Goal: Task Accomplishment & Management: Complete application form

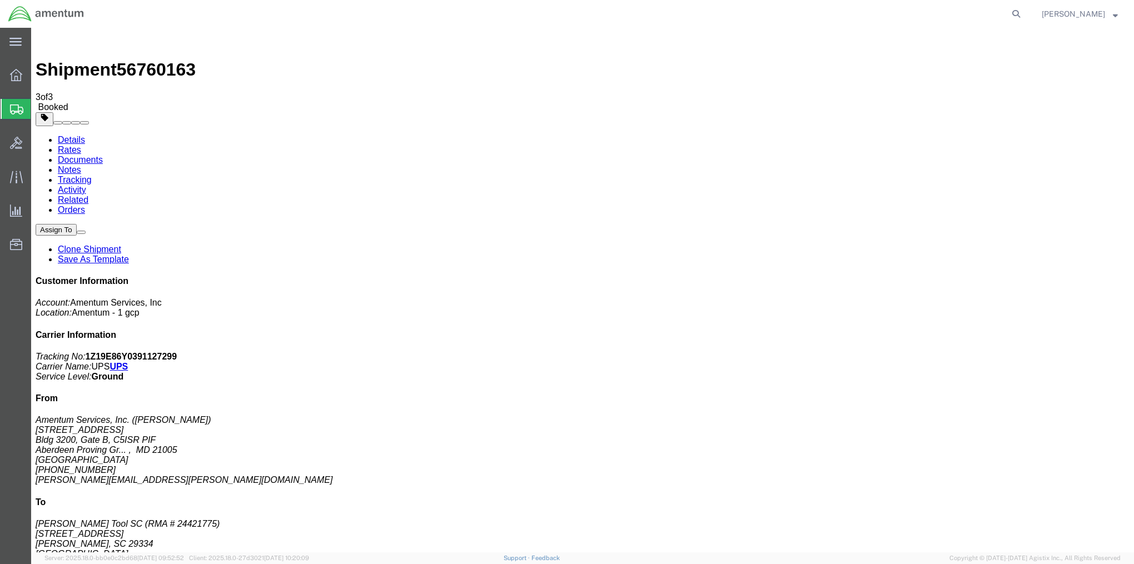
click at [0, 0] on span "Create Shipment" at bounding box center [0, 0] width 0 height 0
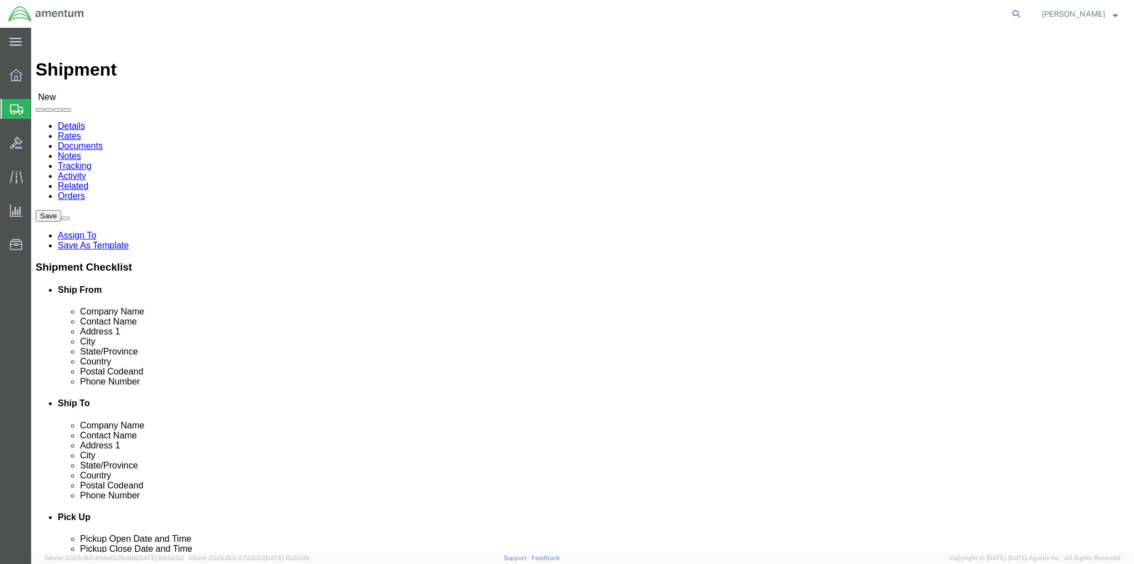
select select "MYPROFILE"
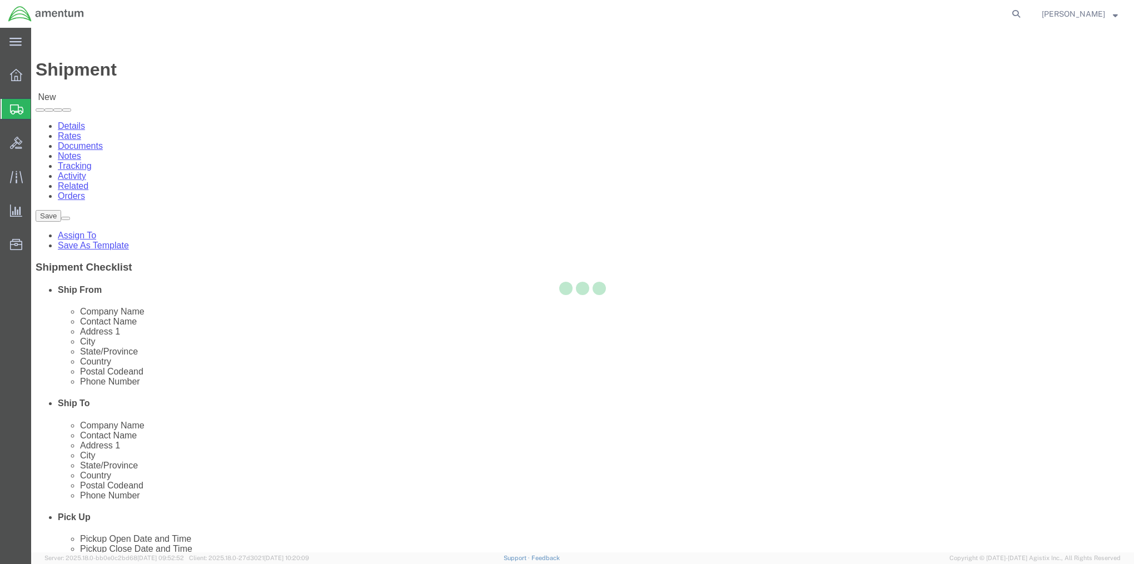
select select "MD"
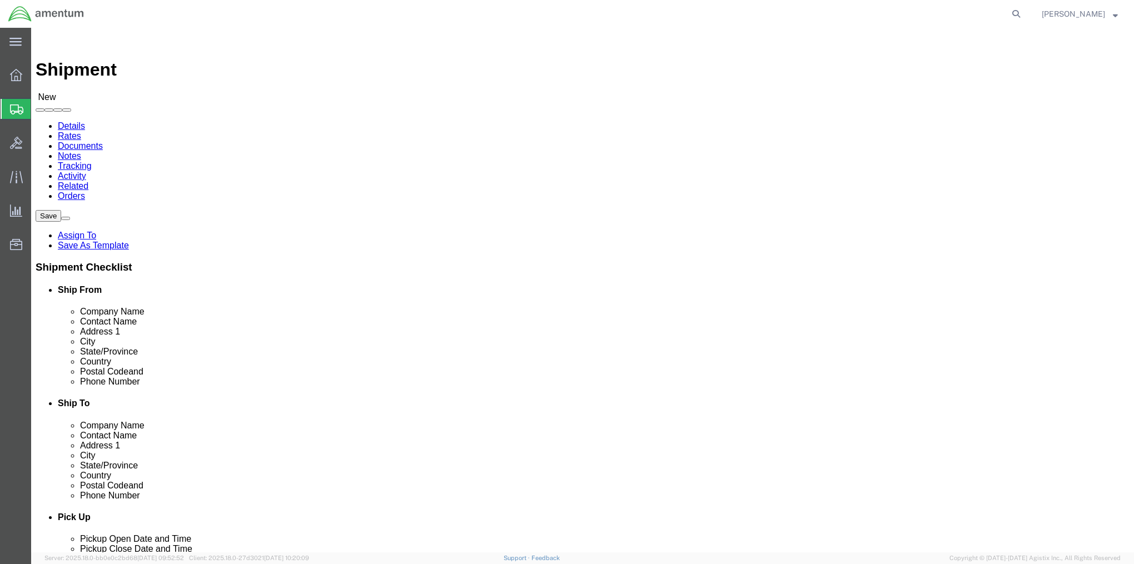
click input "text"
type input "[PERSON_NAME] OP00057801, Ln# 7"
click link "ADDITIONAL INFORMATION"
click input "text"
type input "[PERSON_NAME] [US_STATE]"
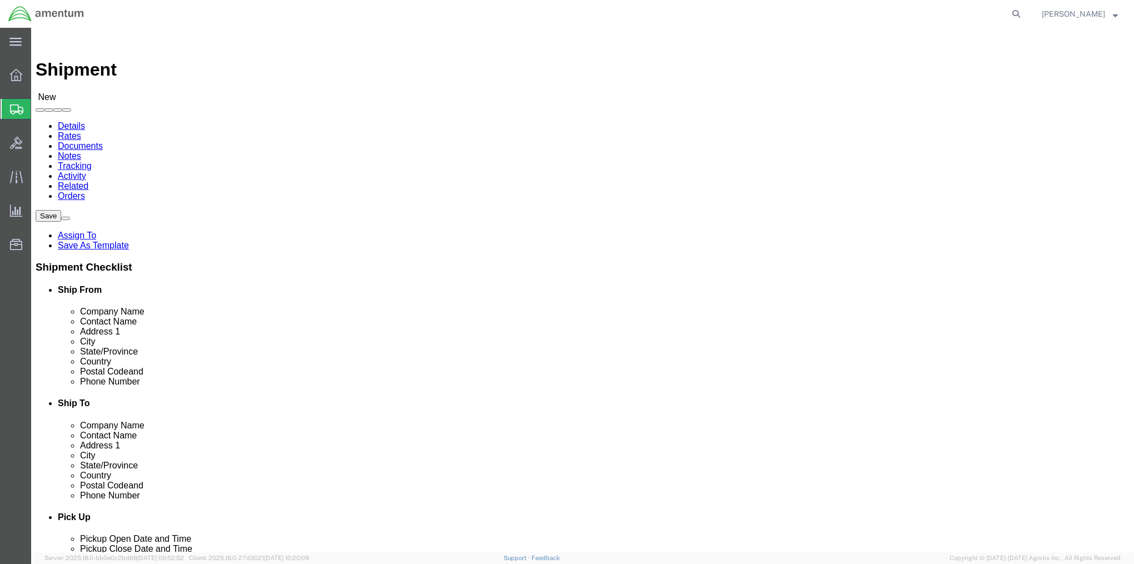
type input "Returns 3244725-01 Line #7, OP00057801"
click input "text"
type input "[STREET_ADDRESS]"
type input "[GEOGRAPHIC_DATA]"
type input "N"
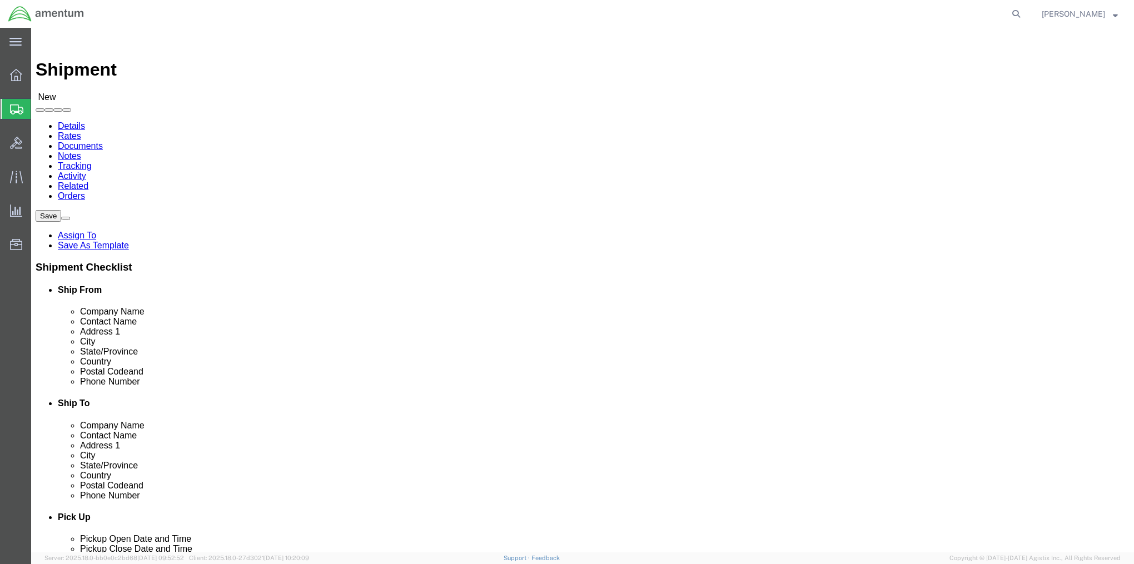
type input "N"
type input "New j"
type input "086912343"
type input "4439074226"
click link "ADDITIONAL INFORMATION"
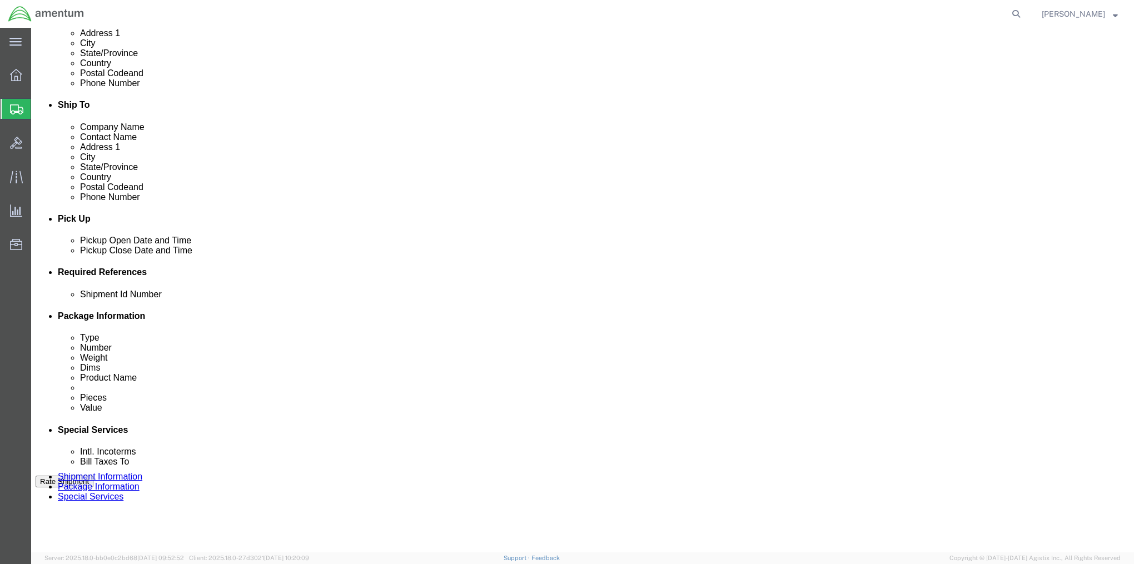
scroll to position [389, 0]
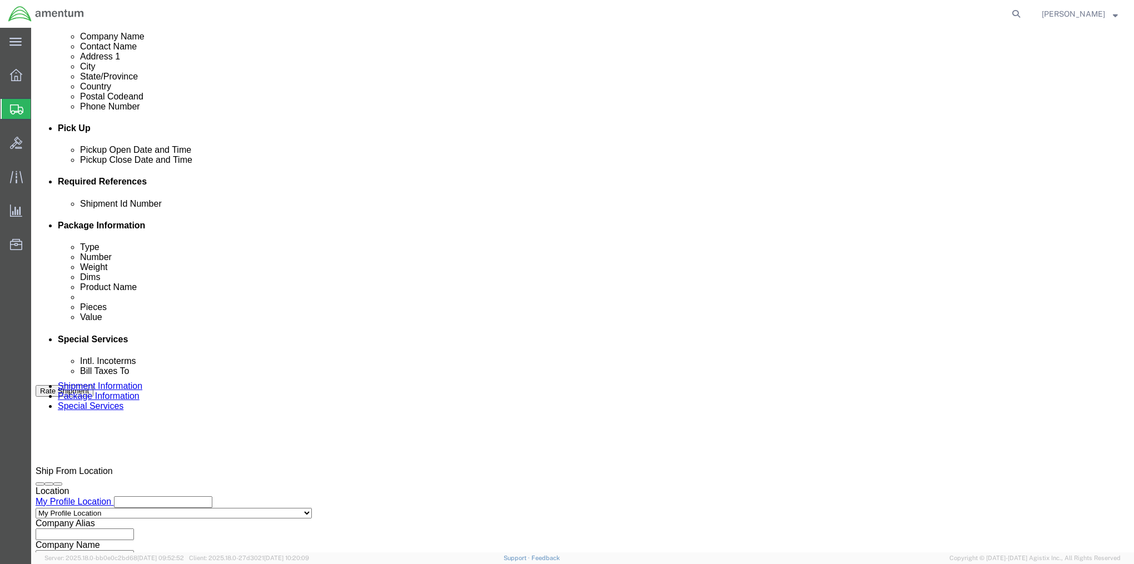
click input "text"
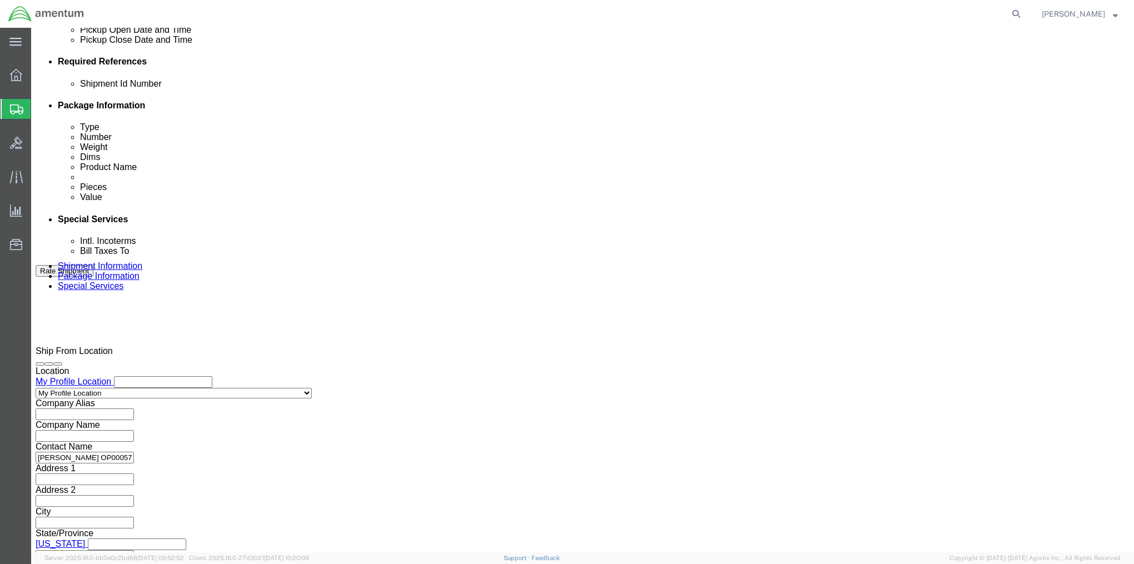
scroll to position [536, 0]
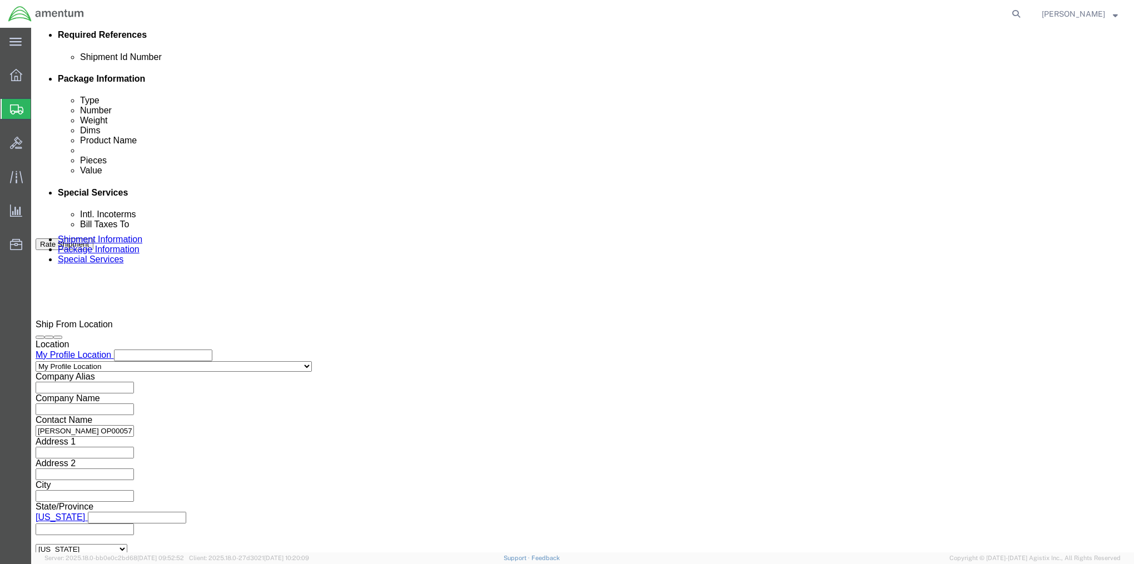
type input "2575.01.02.C.[DATE].ONMX"
click button "Continue"
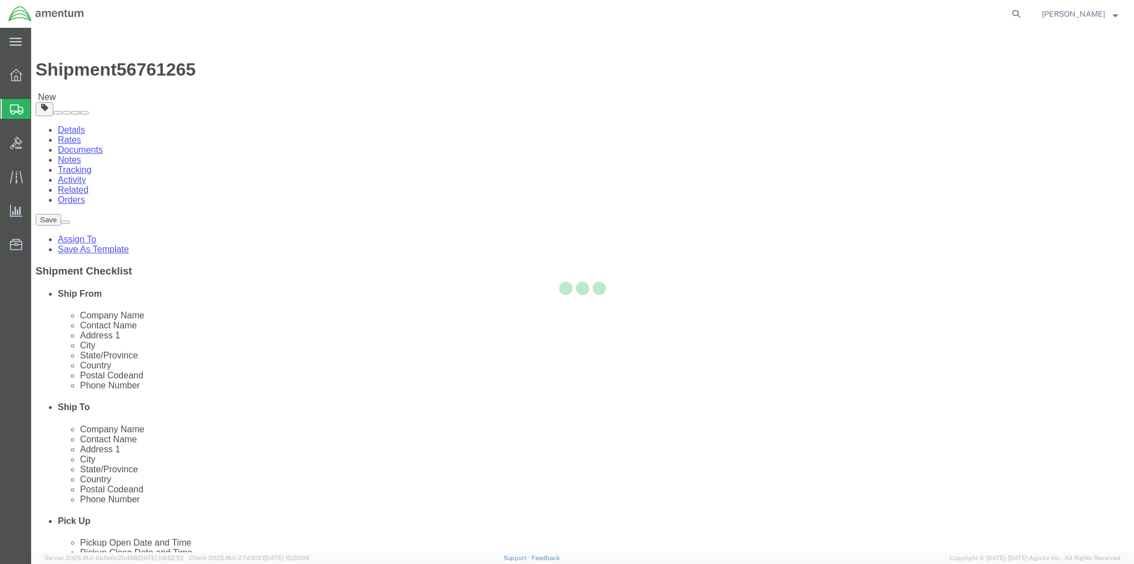
select select "CBOX"
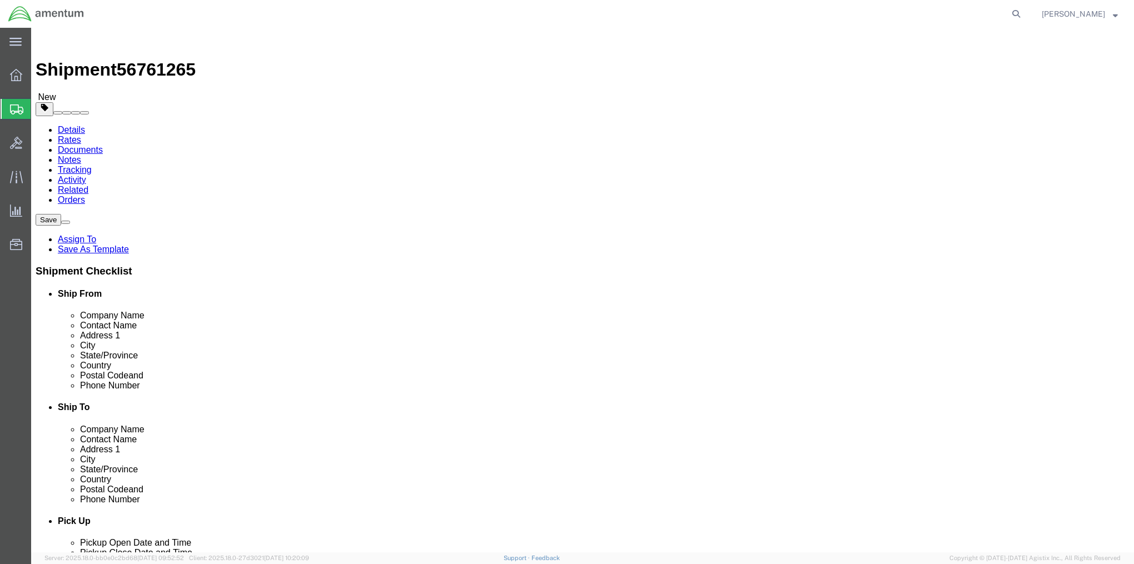
click input "text"
type input "20"
type input "65"
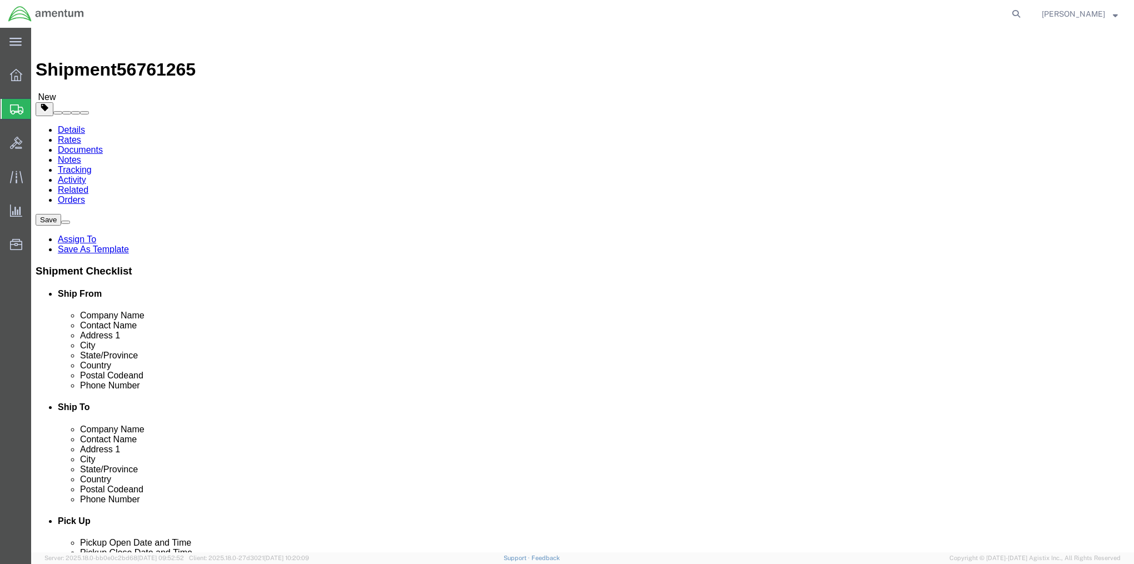
click link "Add Content"
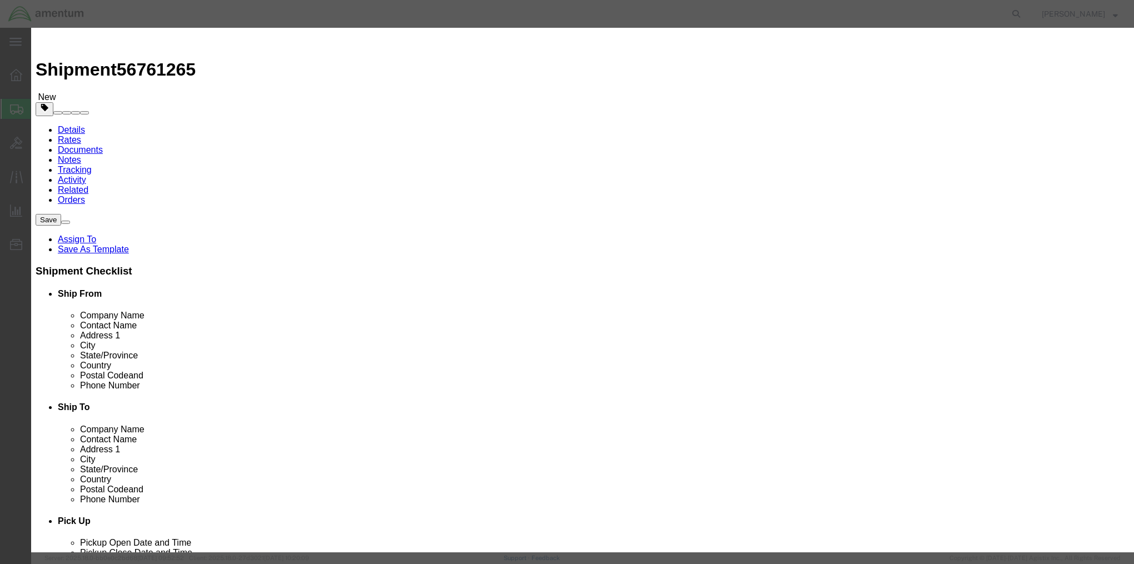
click input "text"
type input "5256A1"
type input "1"
click input "text"
type input "370.00"
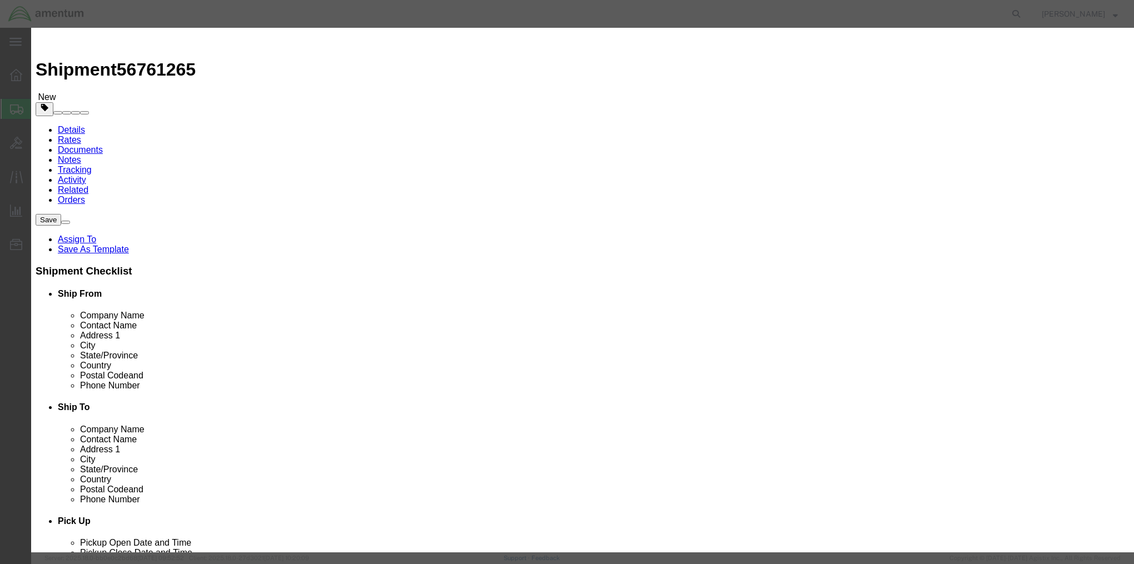
click button "Save & Close"
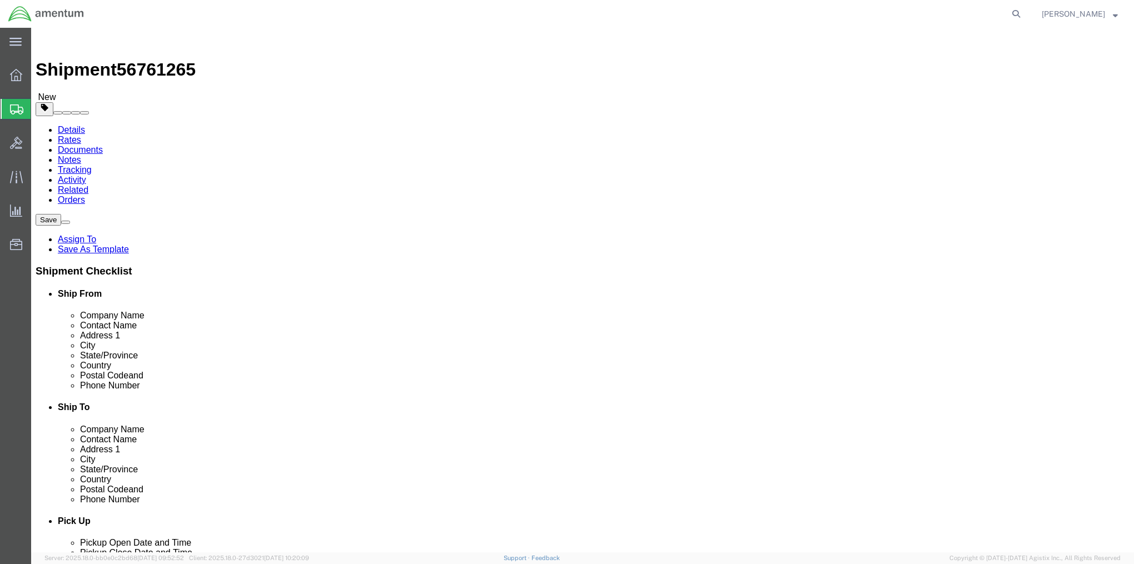
click button "Continue"
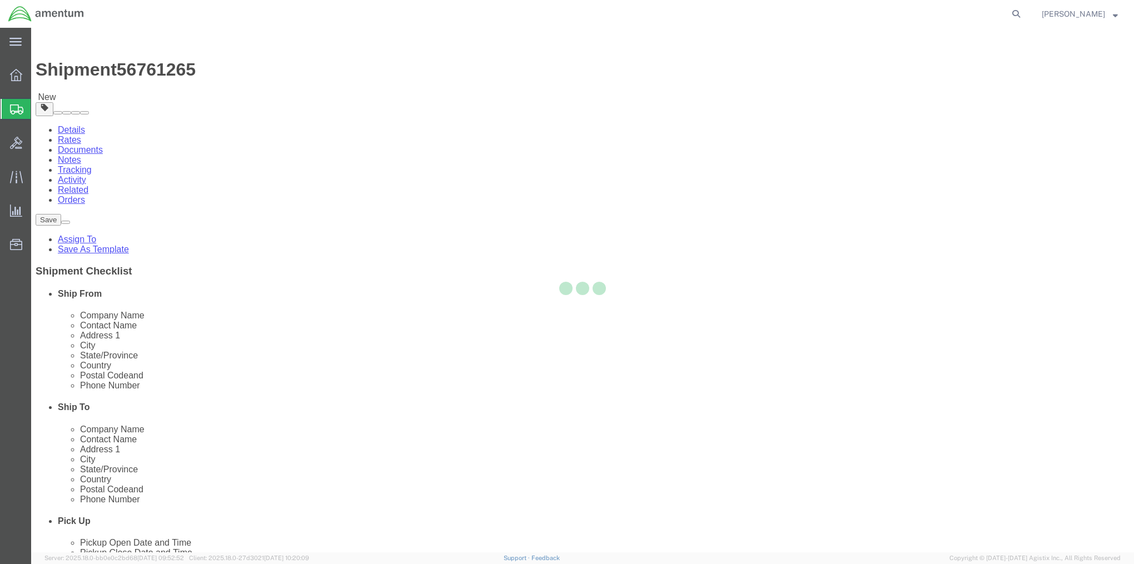
select select
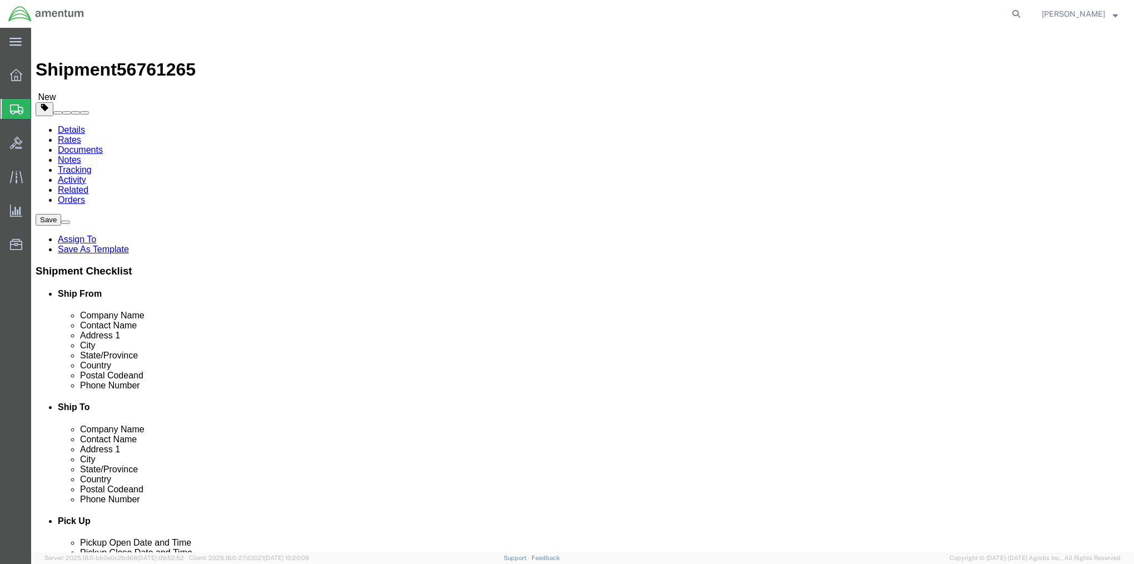
click span "Select one or more"
click select "Select 1 Day 2 Day 3-5 Day Economy 5+ Day"
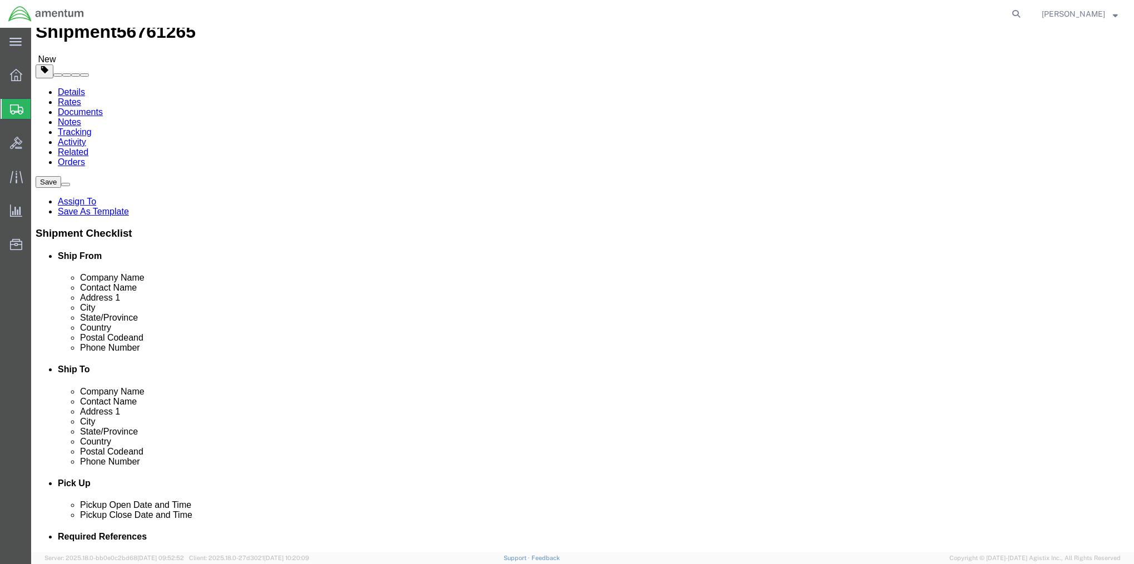
scroll to position [56, 0]
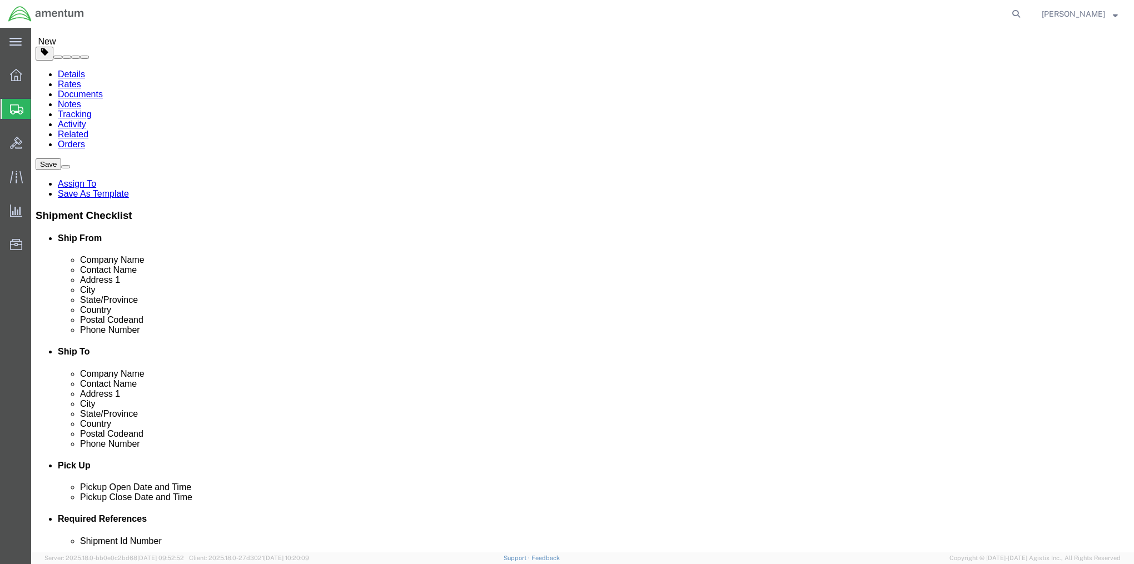
click select "Select Buyer Cost Center Department Operations Number Order Number Sales Person"
click select "Select Free of Charge Free of Cost NET 30 NET 45 NET 60 See Comment"
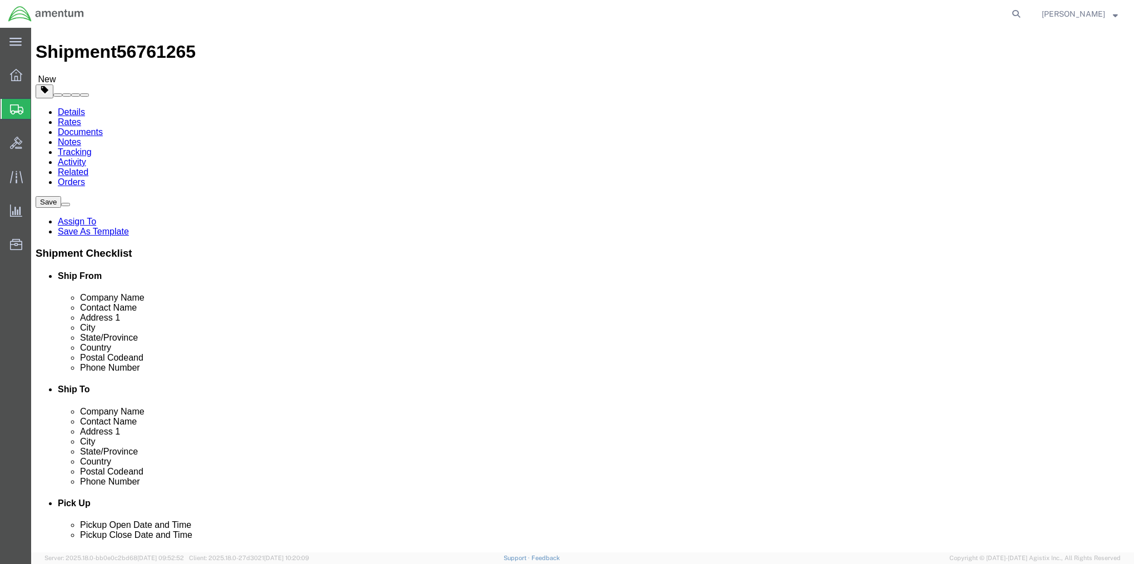
scroll to position [0, 0]
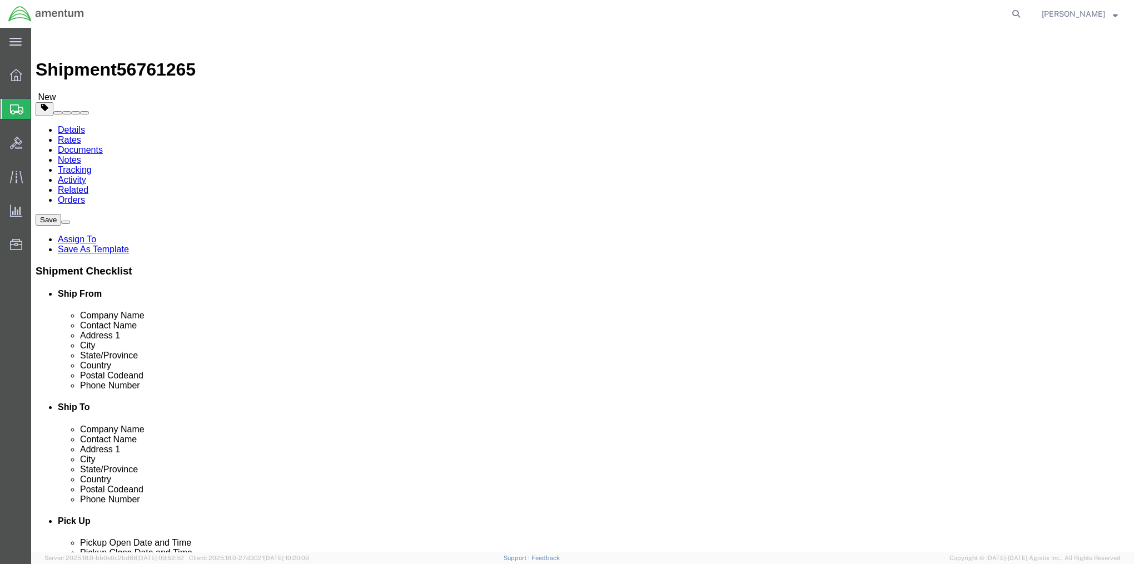
click select "Select Address Service Requested Carrier Leave If No Response Change Service Re…"
click select "Select Adult Signature Required Direct Signature Required No Signature Required…"
click button "Select one or more"
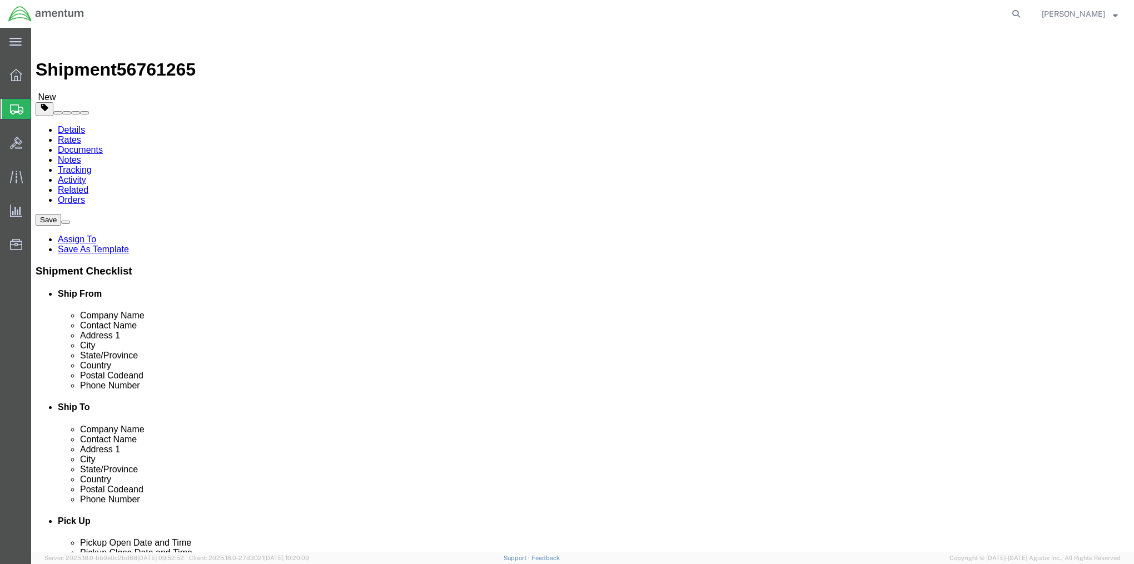
click button "Select one or more"
click span "button"
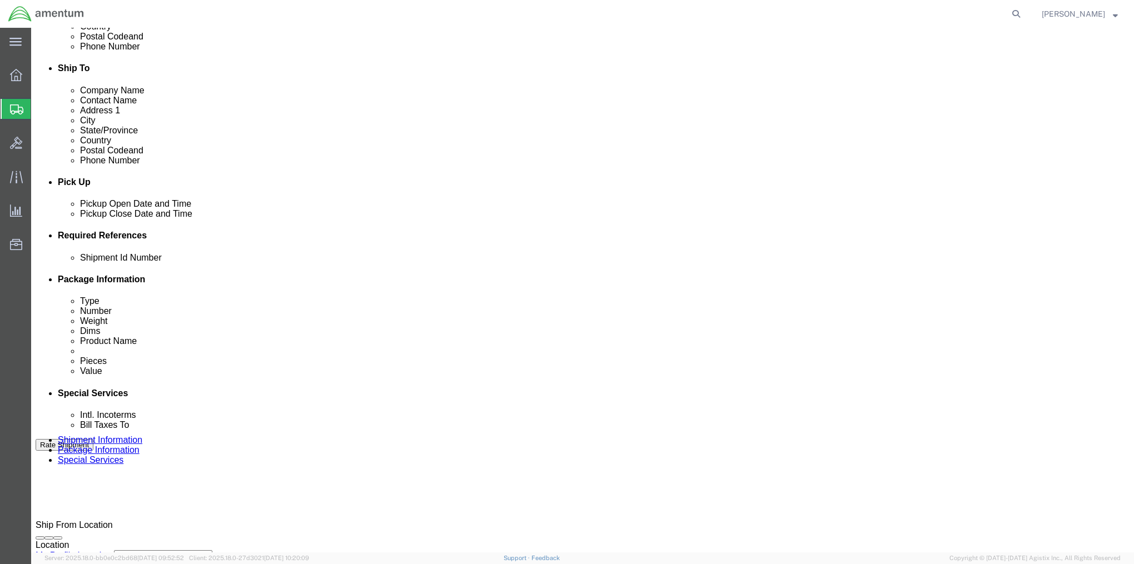
scroll to position [304, 0]
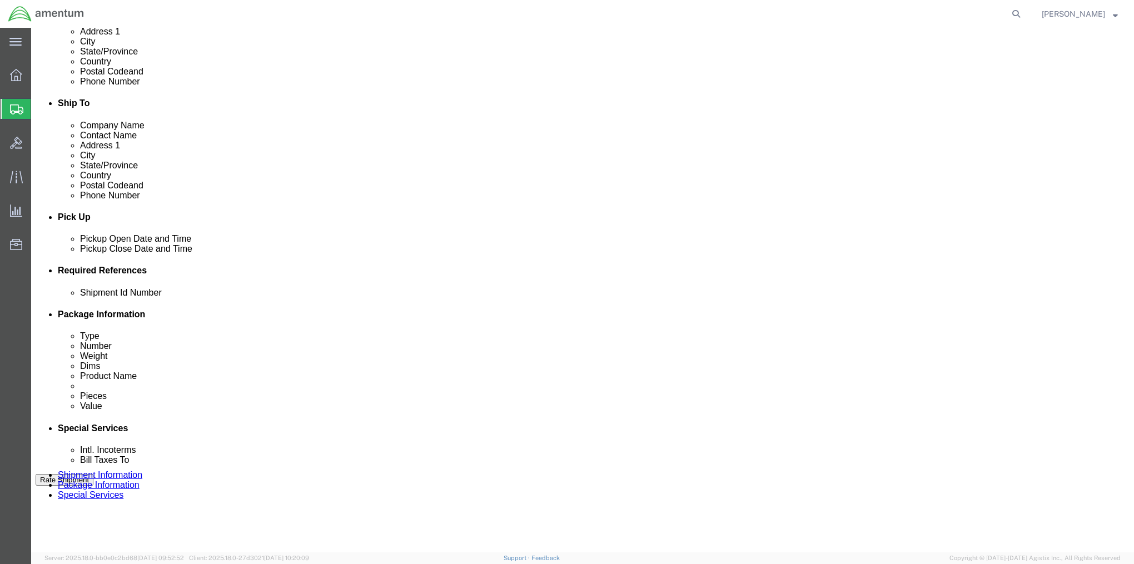
click select "Select Free of Charge Free of Cost NET 30 NET 45 NET 60 See Comment"
click select "Select Recipient Account Sender/Shipper Third Party Account"
select select "RCPN"
click select "Select Recipient Account Sender/Shipper Third Party Account"
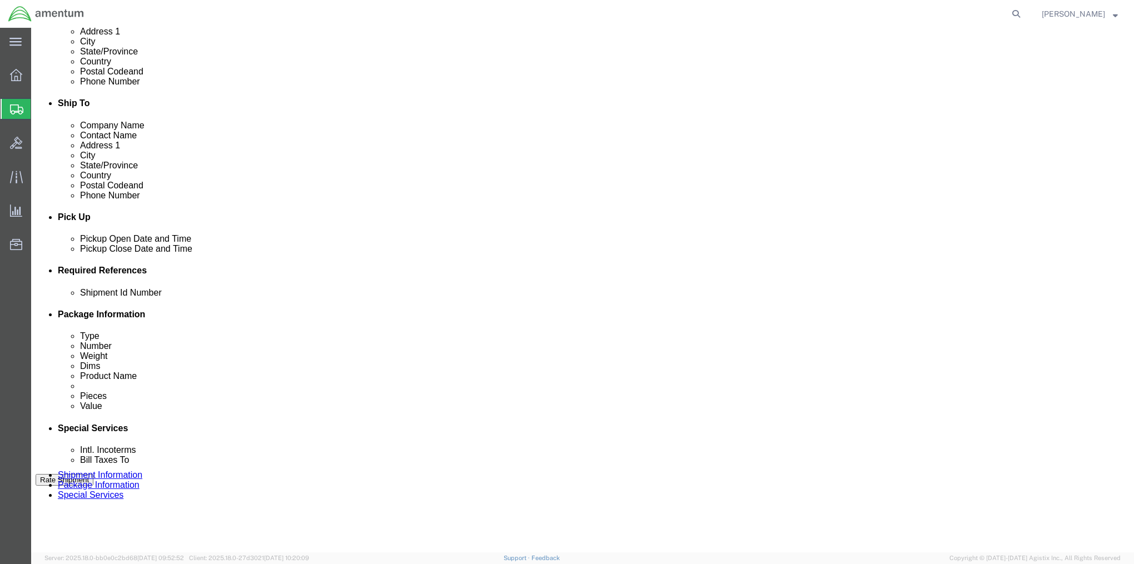
type input "[PERSON_NAME] [US_STATE]"
type input "[STREET_ADDRESS]"
select select "US"
select select "NJ"
type input "4439074226"
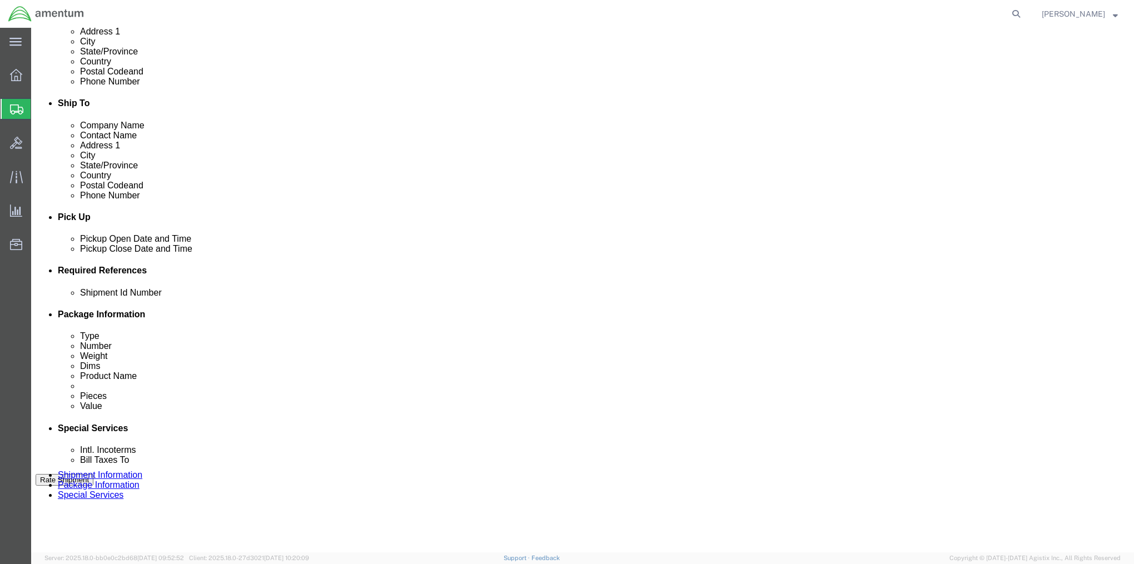
type input "Returns 3244725-01 Line #7, OP00057801"
type input "[GEOGRAPHIC_DATA]"
type input "086912343"
click select "Select DHL FedEx Express UPS"
select select "UPS"
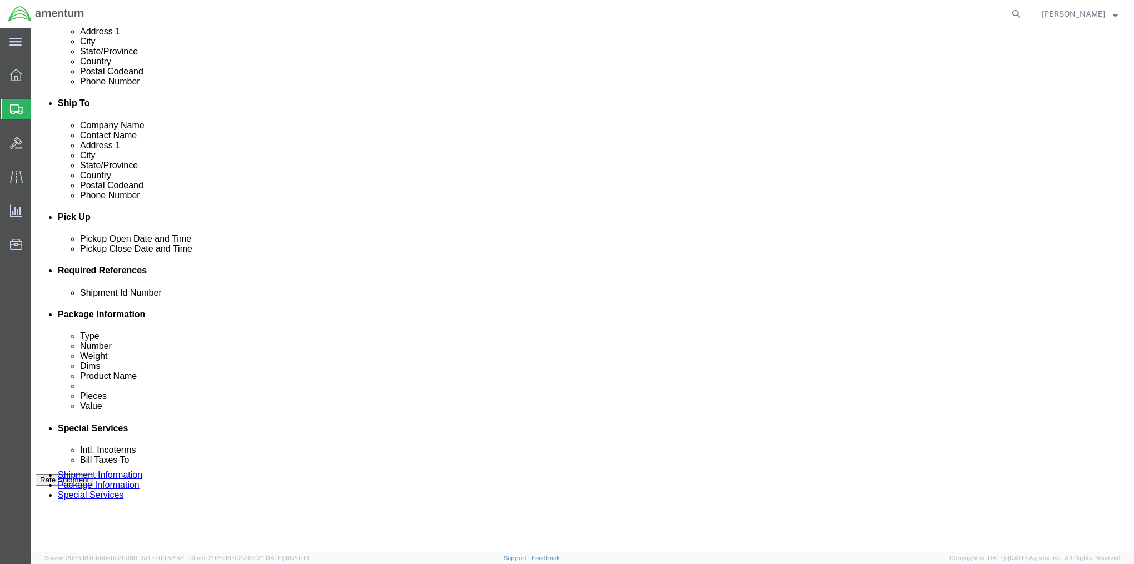
click select "Select DHL FedEx Express UPS"
click input "text"
type input "08691"
click input "text"
type input "083520"
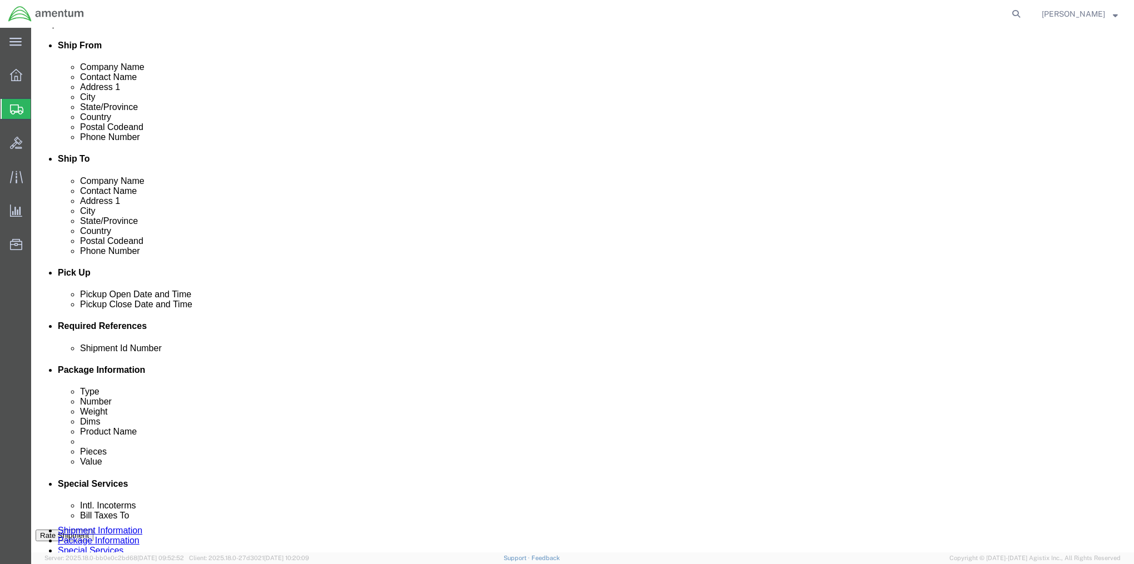
scroll to position [0, 0]
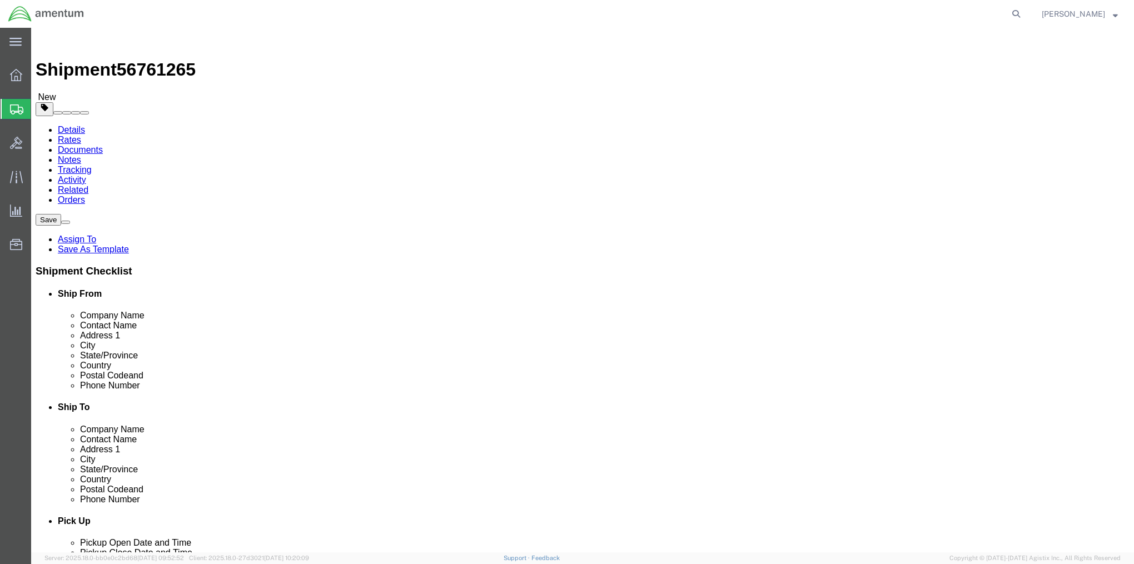
click link "Shipment Information"
click span
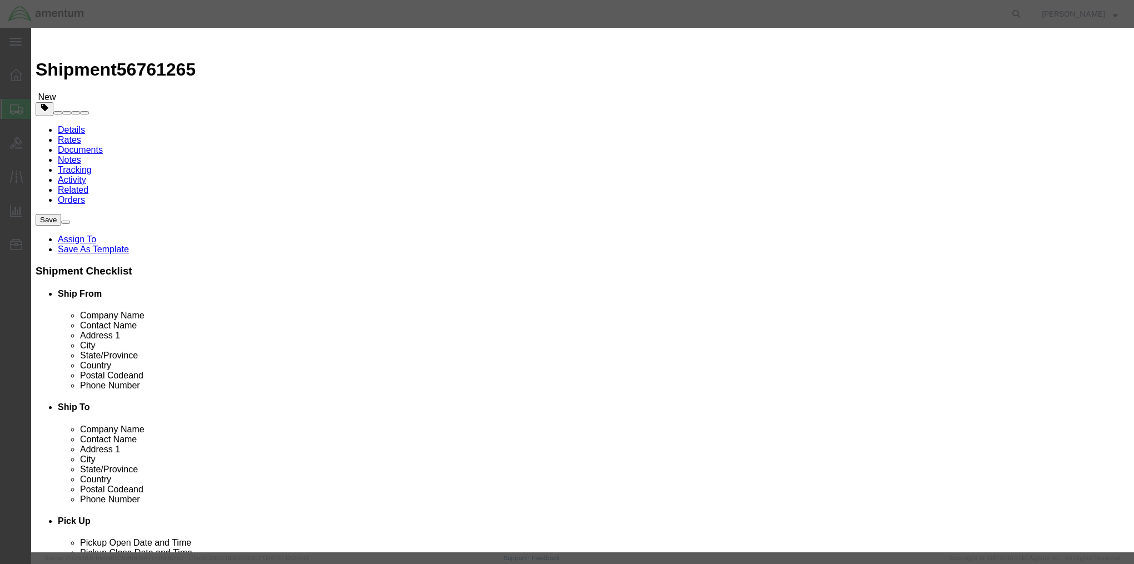
click input "checkbox"
checkbox input "true"
click button "Save"
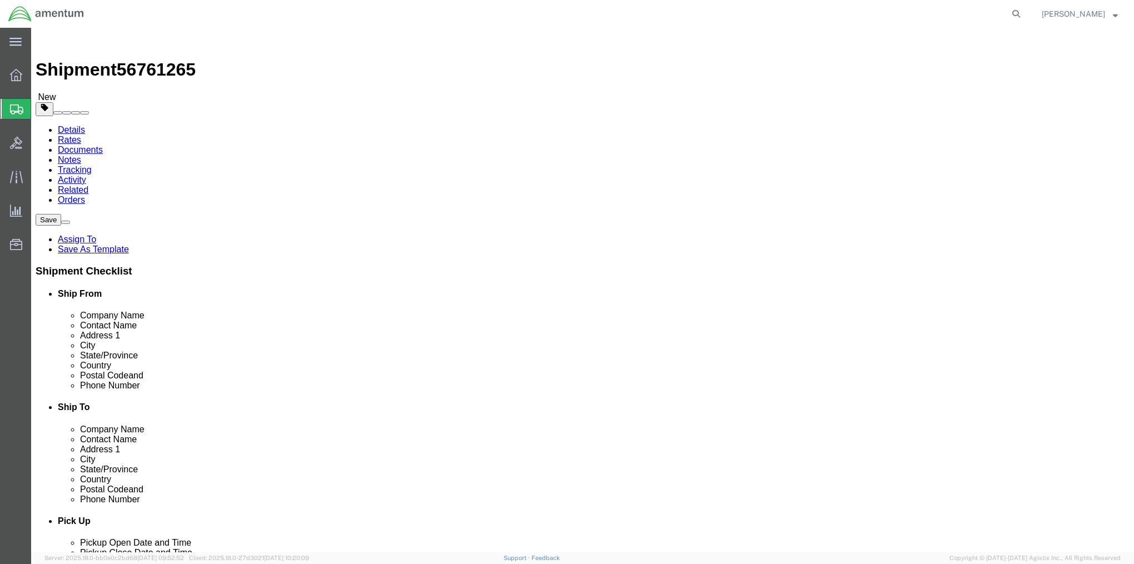
click button "Rate Shipment"
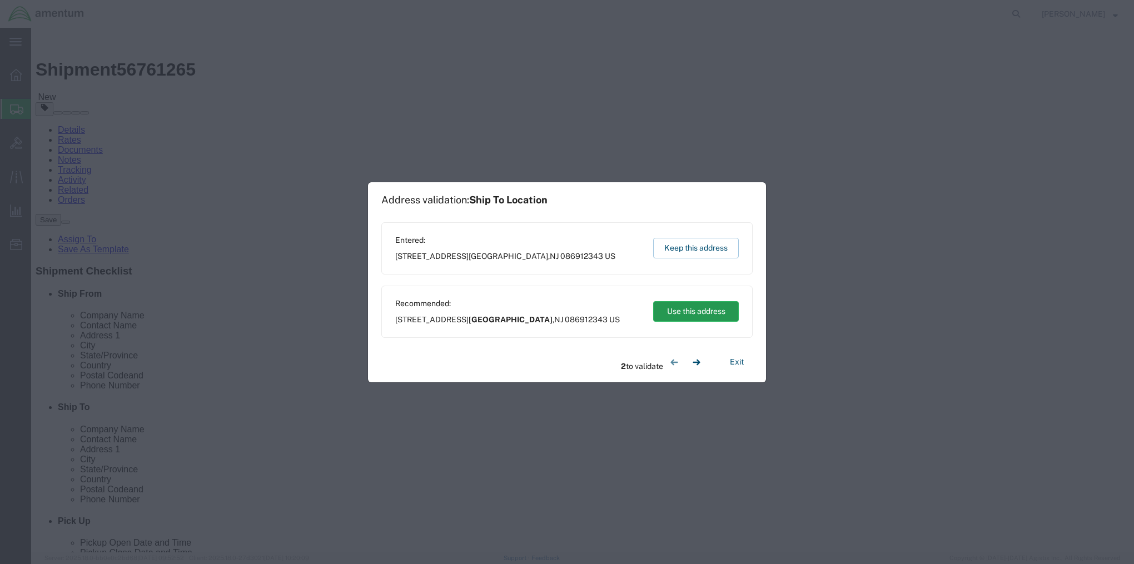
click at [684, 312] on button "Use this address" at bounding box center [696, 311] width 86 height 21
click at [691, 314] on button "Use this address" at bounding box center [696, 311] width 86 height 21
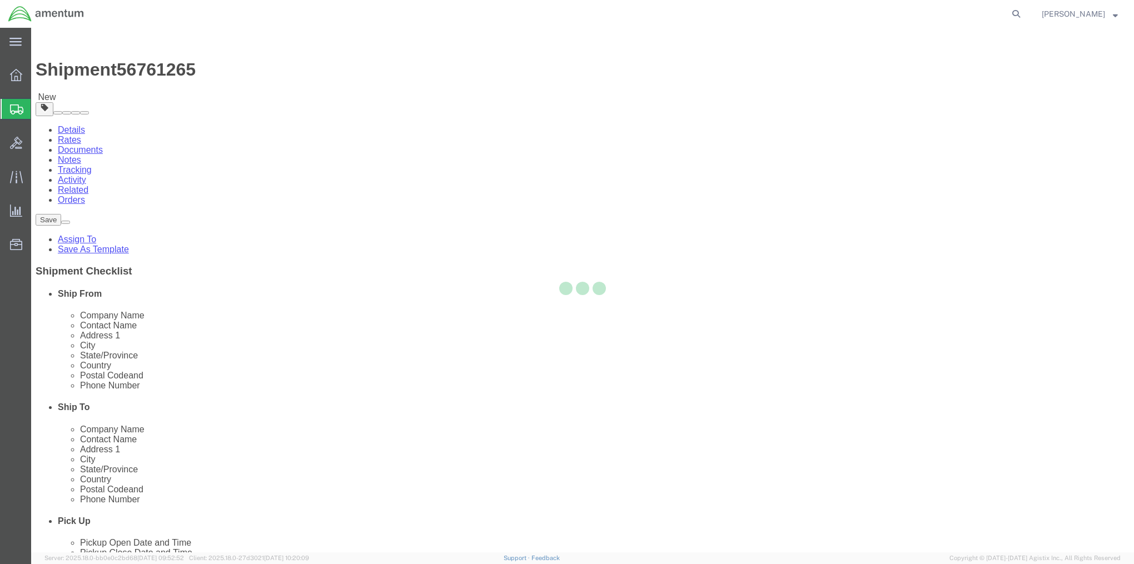
select select "60352"
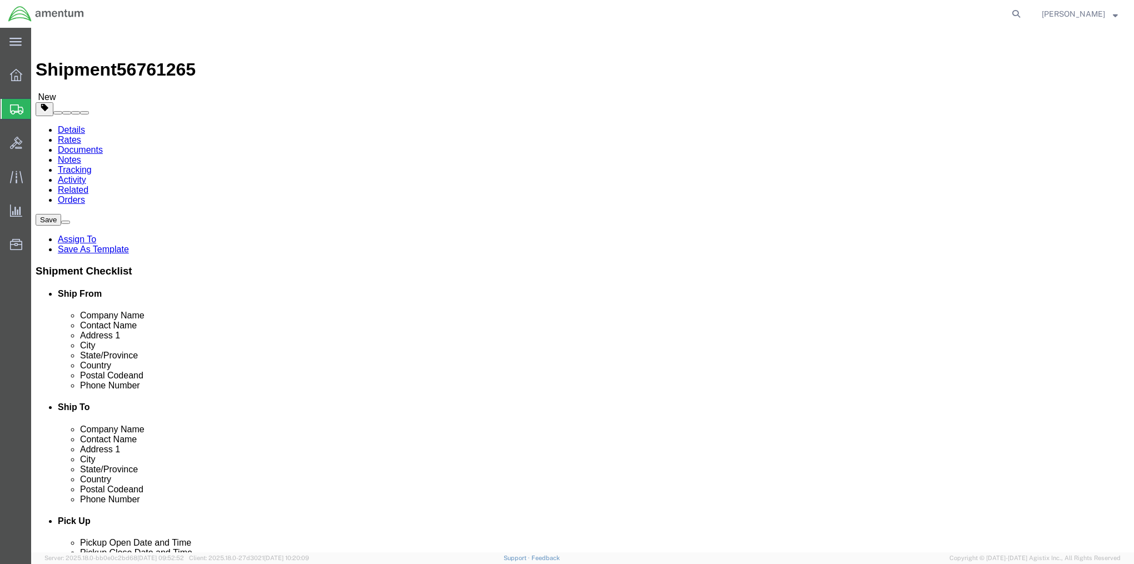
drag, startPoint x: 629, startPoint y: 401, endPoint x: 653, endPoint y: 404, distance: 24.6
click input "086912343"
type input "08691"
drag, startPoint x: 635, startPoint y: 337, endPoint x: 595, endPoint y: 340, distance: 39.5
click div "[GEOGRAPHIC_DATA]"
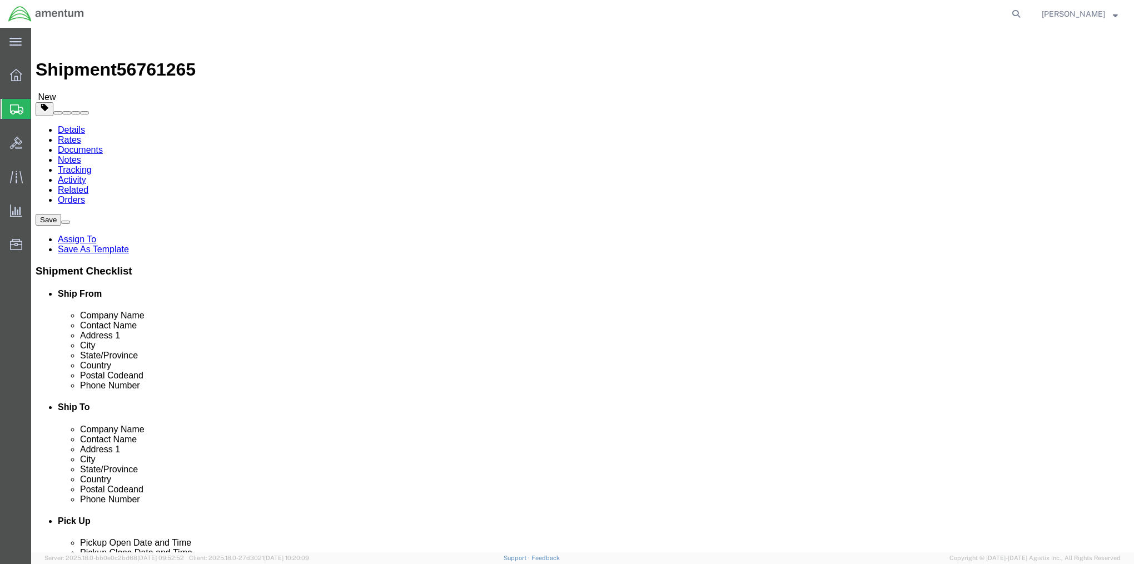
click button "Rate Shipment"
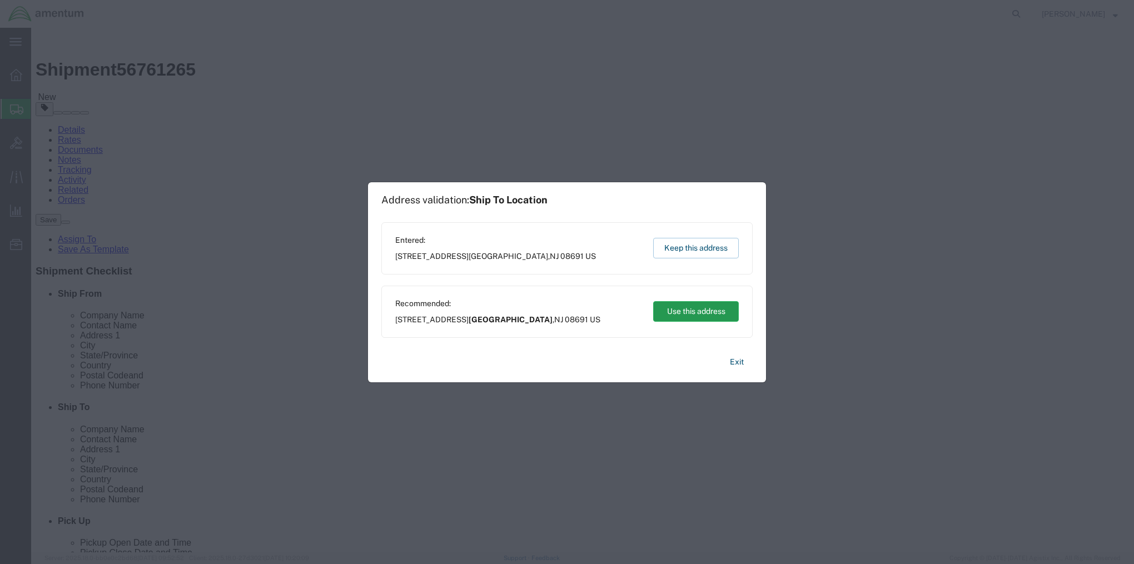
click at [686, 307] on button "Use this address" at bounding box center [696, 311] width 86 height 21
type input "[GEOGRAPHIC_DATA]"
